Goal: Navigation & Orientation: Find specific page/section

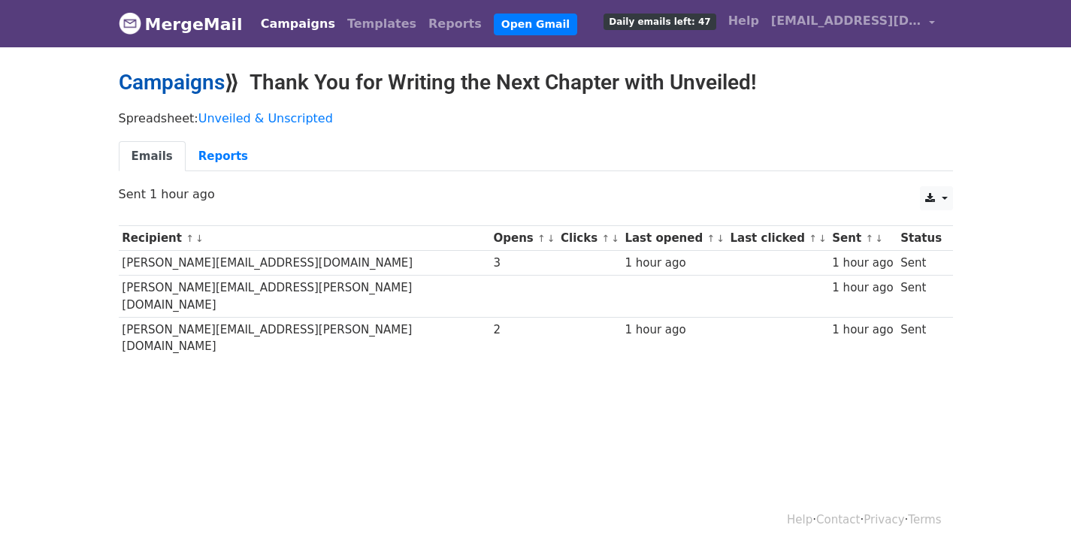
click at [150, 81] on link "Campaigns" at bounding box center [172, 82] width 106 height 25
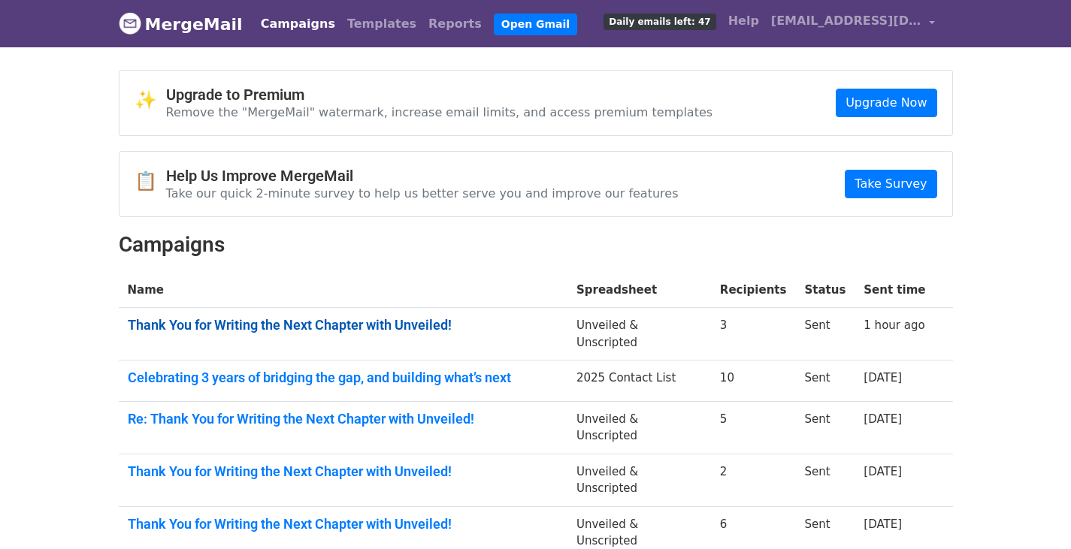
click at [263, 325] on link "Thank You for Writing the Next Chapter with Unveiled!" at bounding box center [343, 325] width 431 height 17
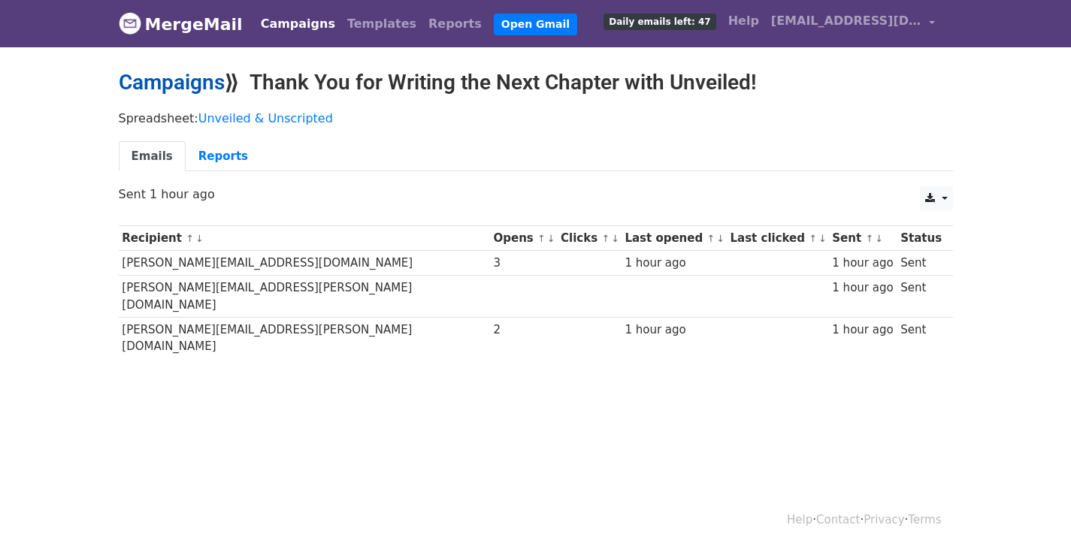
click at [183, 89] on link "Campaigns" at bounding box center [172, 82] width 106 height 25
